Goal: Task Accomplishment & Management: Manage account settings

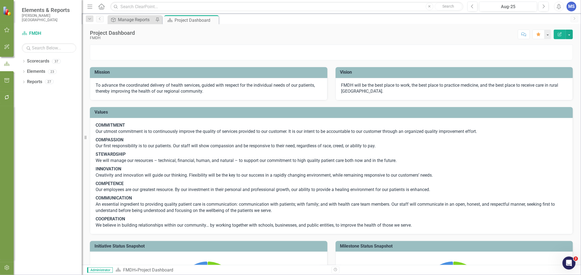
click at [24, 60] on icon "Dropdown" at bounding box center [24, 61] width 4 height 3
click at [26, 72] on icon "Dropdown" at bounding box center [26, 71] width 4 height 3
click at [31, 113] on icon "Dropdown" at bounding box center [32, 112] width 4 height 3
click at [53, 143] on link "Patient Access" at bounding box center [61, 144] width 41 height 6
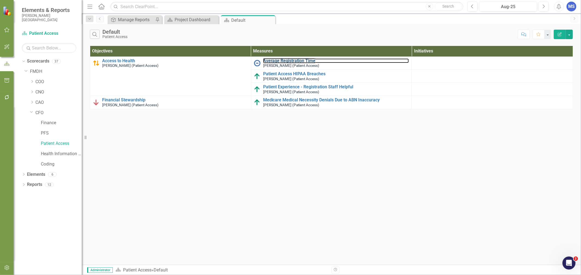
click at [277, 60] on link "Average Registration Time" at bounding box center [336, 61] width 146 height 5
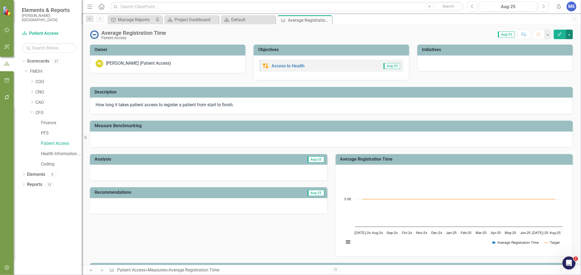
click at [568, 35] on button "button" at bounding box center [568, 35] width 7 height 10
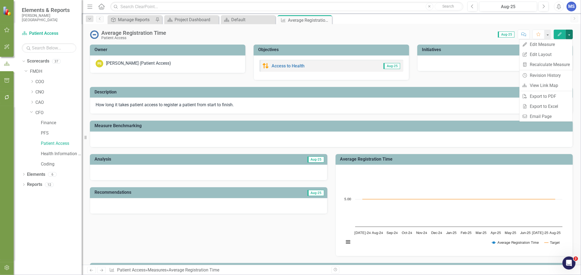
click at [422, 31] on div "Score: 0.00 Aug-25 Completed Comment Favorite Edit" at bounding box center [371, 34] width 404 height 9
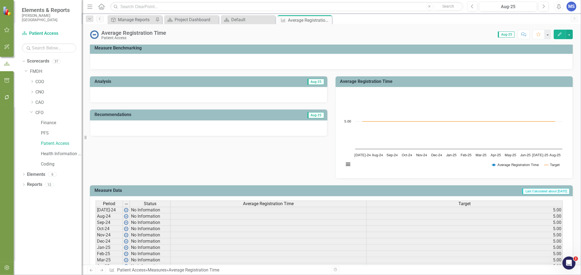
scroll to position [181, 0]
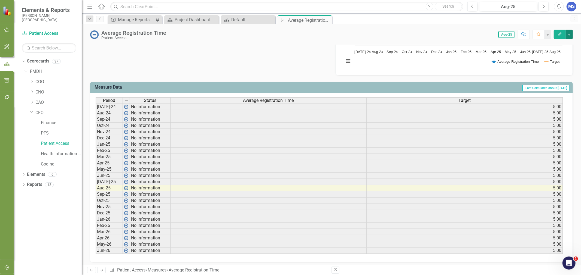
click at [569, 37] on button "button" at bounding box center [568, 35] width 7 height 10
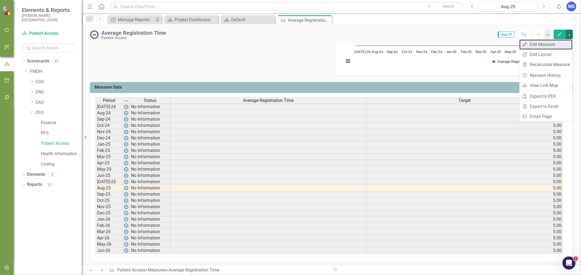
click at [548, 44] on link "Edit Edit Measure" at bounding box center [545, 44] width 53 height 10
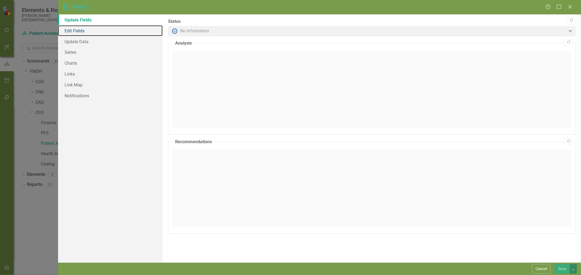
click at [85, 33] on link "Edit Fields" at bounding box center [110, 30] width 105 height 11
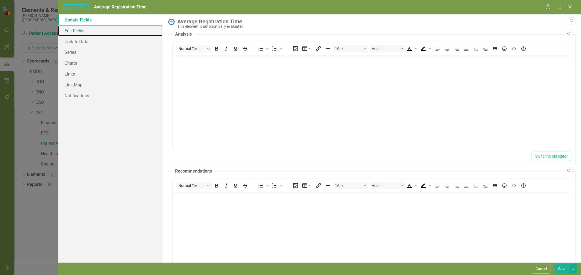
scroll to position [0, 0]
click at [87, 32] on link "Edit Fields" at bounding box center [110, 30] width 105 height 11
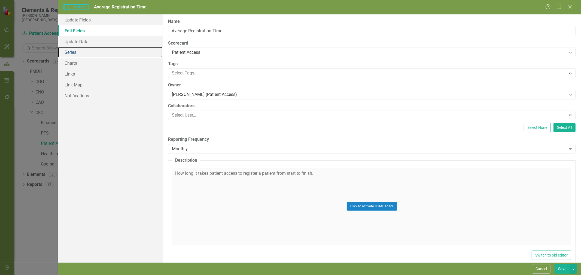
click at [76, 56] on link "Series" at bounding box center [110, 52] width 105 height 11
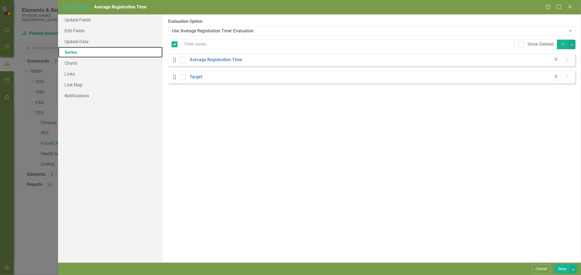
checkbox input "false"
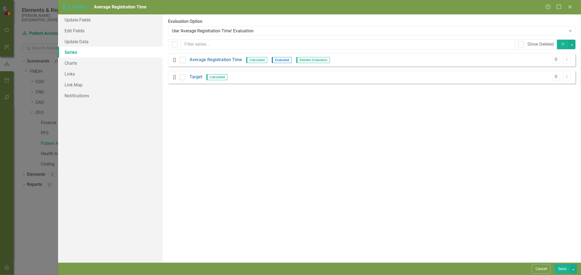
click at [226, 59] on link "Average Registration Time" at bounding box center [215, 60] width 53 height 6
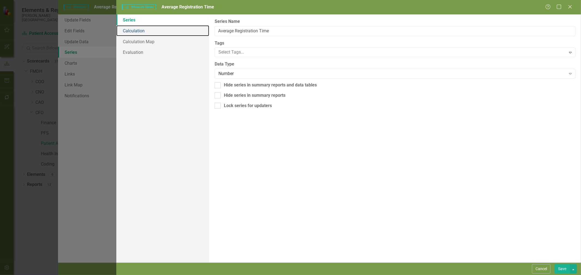
click at [143, 31] on link "Calculation" at bounding box center [162, 30] width 93 height 11
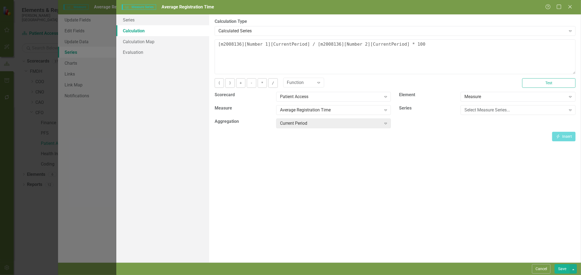
click at [280, 31] on div "Calculated Series" at bounding box center [391, 31] width 347 height 6
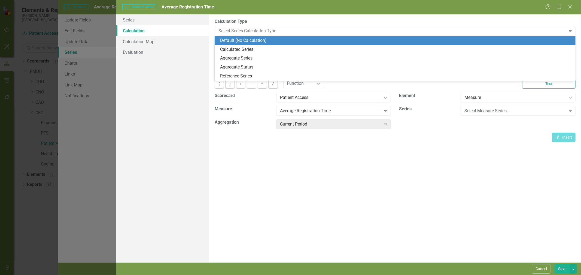
click at [268, 40] on div "Default (No Calculation)" at bounding box center [396, 41] width 352 height 6
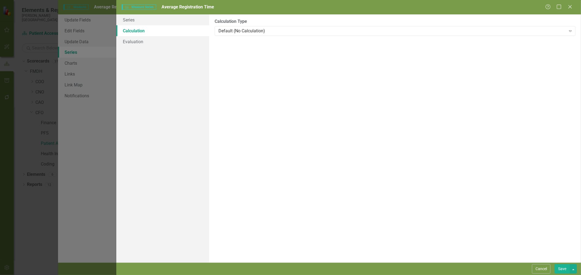
click at [563, 273] on button "Save" at bounding box center [561, 270] width 15 height 10
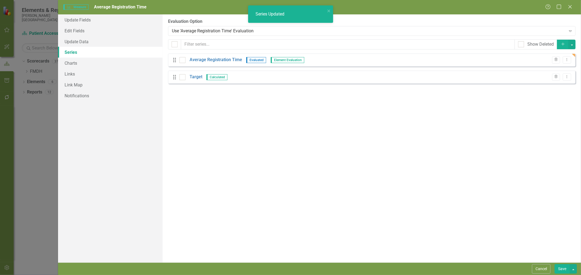
click at [206, 60] on link "Average Registration Time" at bounding box center [215, 60] width 53 height 6
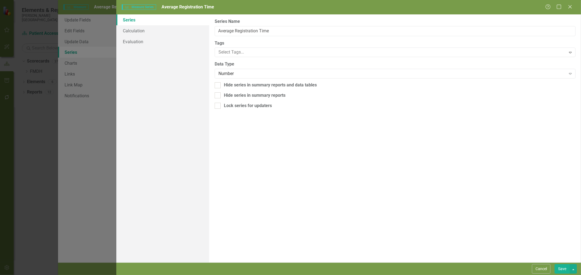
click at [559, 272] on button "Save" at bounding box center [561, 270] width 15 height 10
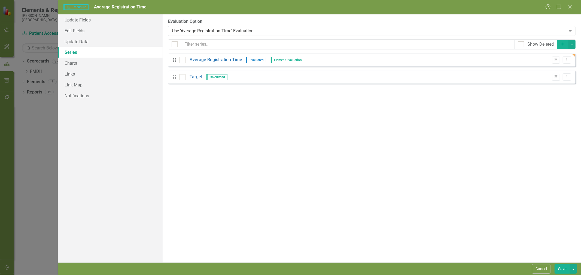
click at [565, 271] on button "Save" at bounding box center [561, 270] width 15 height 10
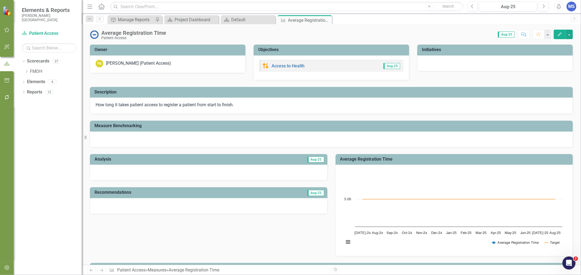
click at [0, 0] on icon at bounding box center [0, 0] width 0 height 0
